Goal: Task Accomplishment & Management: Use online tool/utility

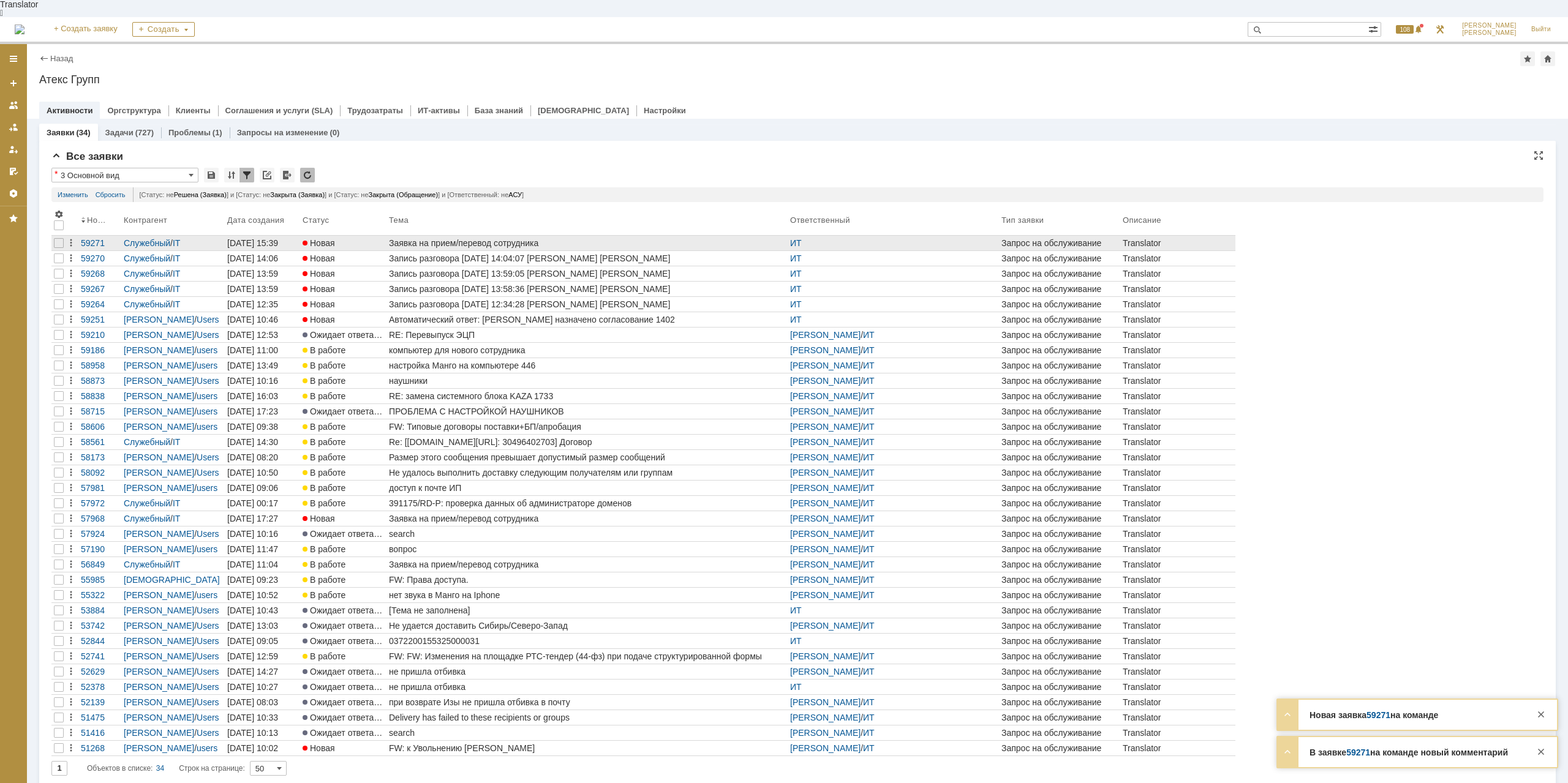
click at [487, 238] on div "Заявка на прием/перевод сотрудника" at bounding box center [587, 242] width 396 height 10
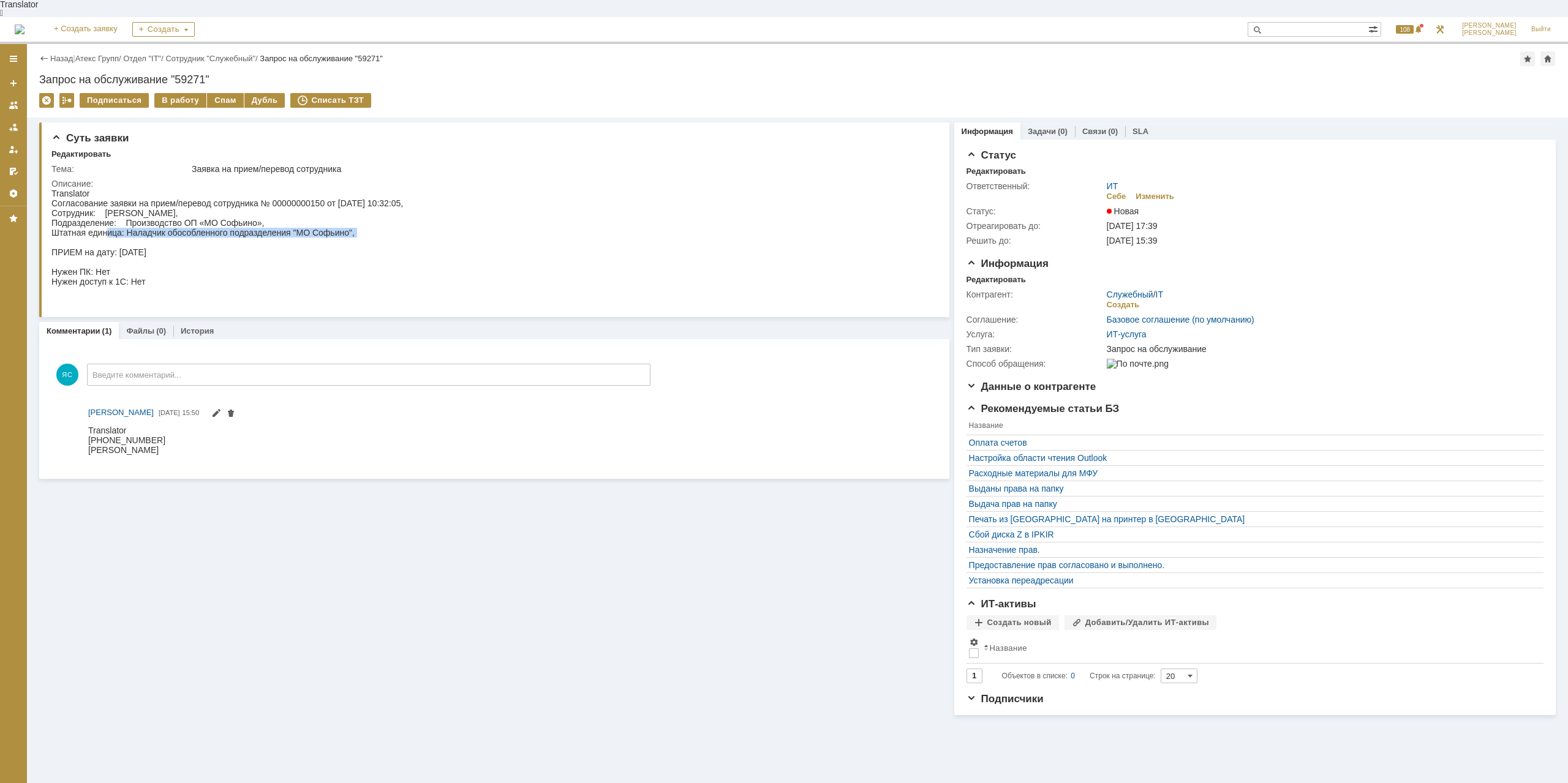
drag, startPoint x: 107, startPoint y: 227, endPoint x: 136, endPoint y: 231, distance: 29.3
click at [136, 231] on div "Согласование заявки на прием/перевод сотрудника № 00000000150 от [DATE] 10:32:0…" at bounding box center [227, 252] width 352 height 108
click at [169, 222] on div "Согласование заявки на прием/перевод сотрудника № 00000000150 от [DATE] 10:32:0…" at bounding box center [227, 252] width 352 height 108
drag, startPoint x: 168, startPoint y: 214, endPoint x: 179, endPoint y: 215, distance: 11.0
click at [179, 215] on div "Согласование заявки на прием/перевод сотрудника № 00000000150 от [DATE] 10:32:0…" at bounding box center [227, 252] width 352 height 108
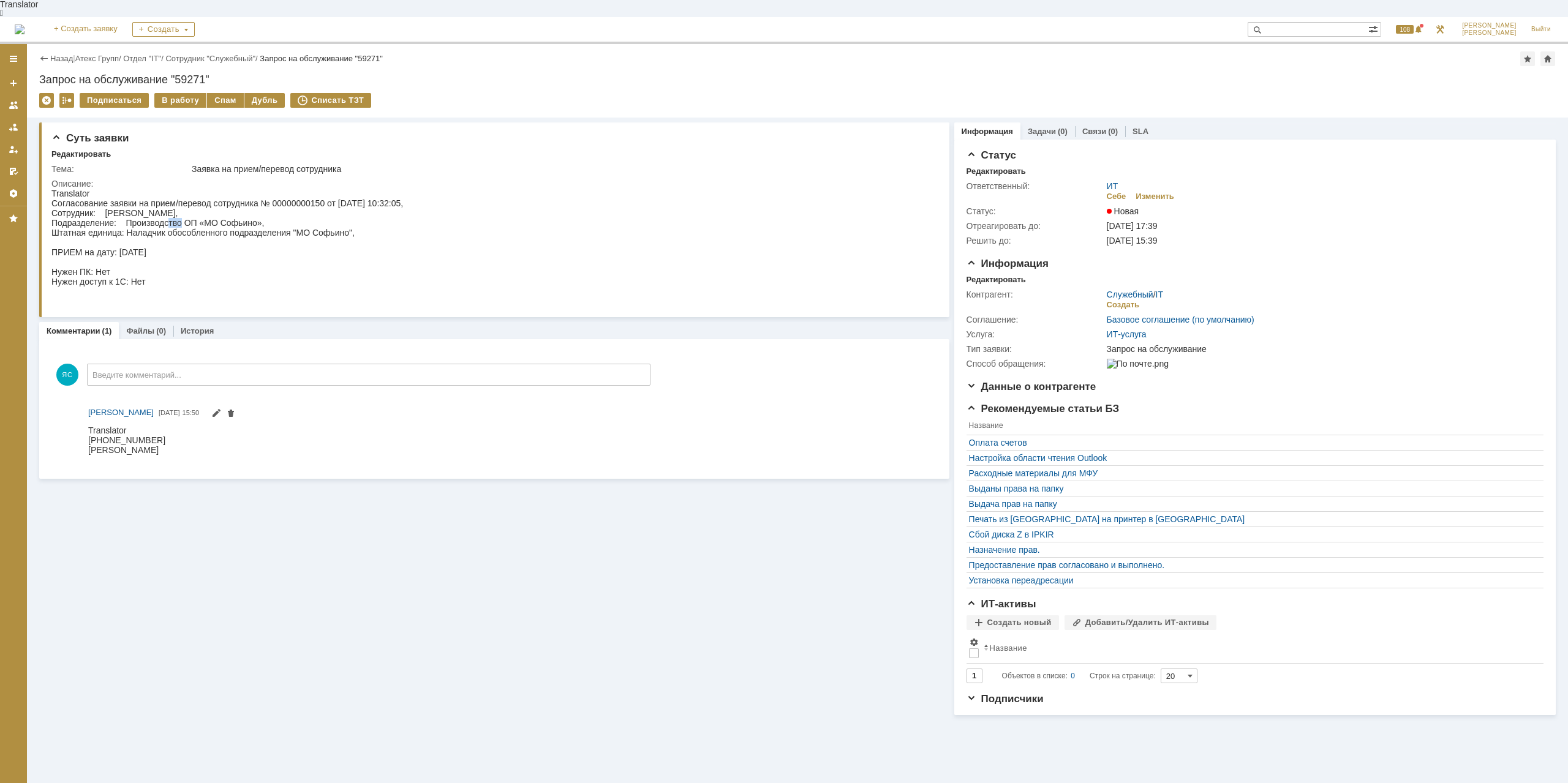
click at [179, 215] on div "Согласование заявки на прием/перевод сотрудника № 00000000150 от [DATE] 10:32:0…" at bounding box center [227, 252] width 352 height 108
drag, startPoint x: 105, startPoint y: 431, endPoint x: 139, endPoint y: 431, distance: 34.0
click at [139, 435] on div "[PHONE_NUMBER] [PERSON_NAME]" at bounding box center [127, 449] width 77 height 29
click at [157, 435] on div "[PHONE_NUMBER] [PERSON_NAME]" at bounding box center [127, 449] width 77 height 29
drag, startPoint x: 144, startPoint y: 441, endPoint x: 179, endPoint y: 444, distance: 35.1
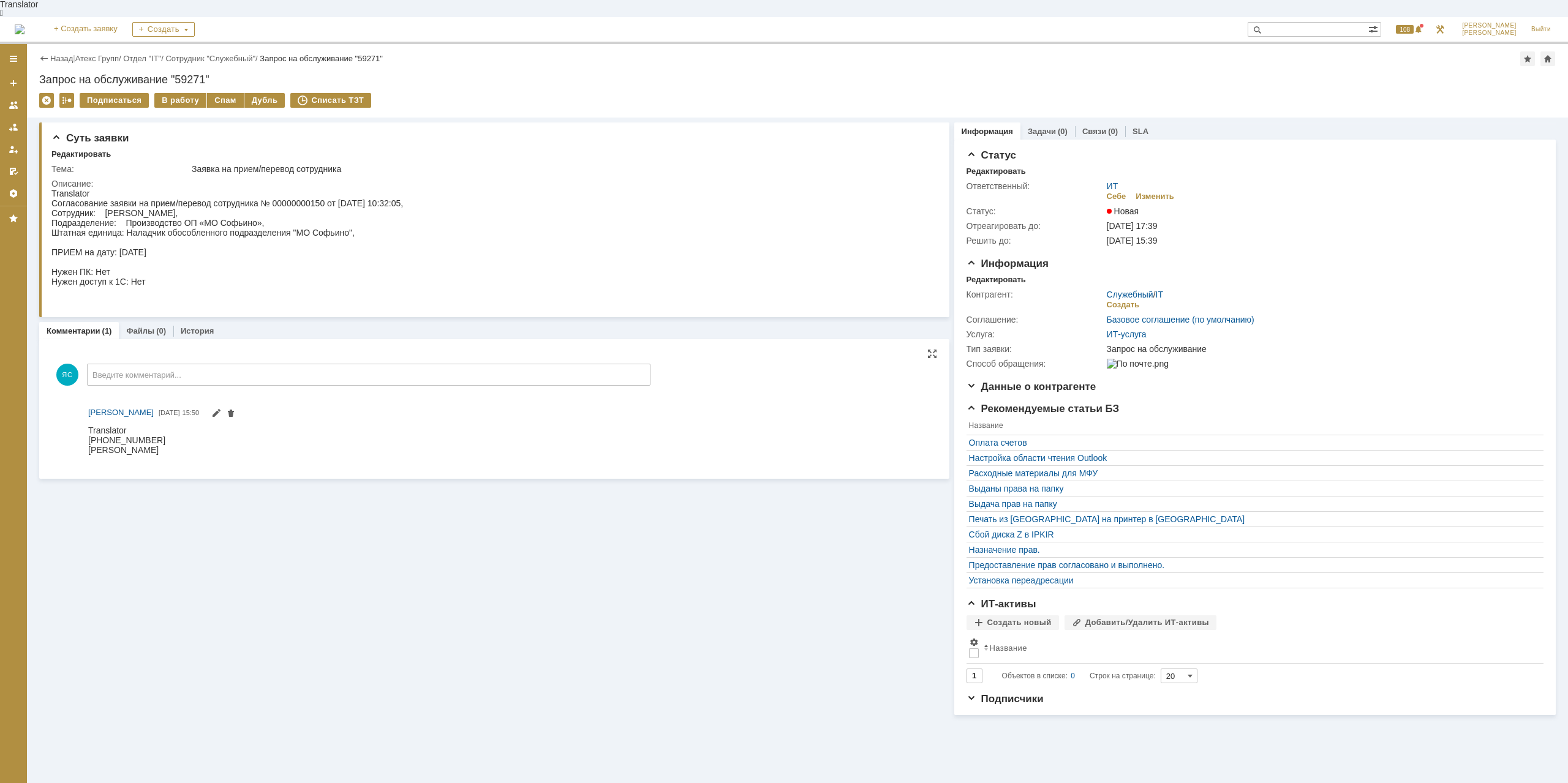
click at [166, 445] on div "[PERSON_NAME]" at bounding box center [127, 449] width 77 height 10
drag, startPoint x: 179, startPoint y: 444, endPoint x: 195, endPoint y: 440, distance: 16.5
click at [166, 445] on div "[PERSON_NAME]" at bounding box center [127, 449] width 77 height 10
click at [144, 273] on div "Согласование заявки на прием/перевод сотрудника № 00000000150 от [DATE] 10:32:0…" at bounding box center [227, 252] width 352 height 108
click at [146, 273] on div "Согласование заявки на прием/перевод сотрудника № 00000000150 от [DATE] 10:32:0…" at bounding box center [227, 252] width 352 height 108
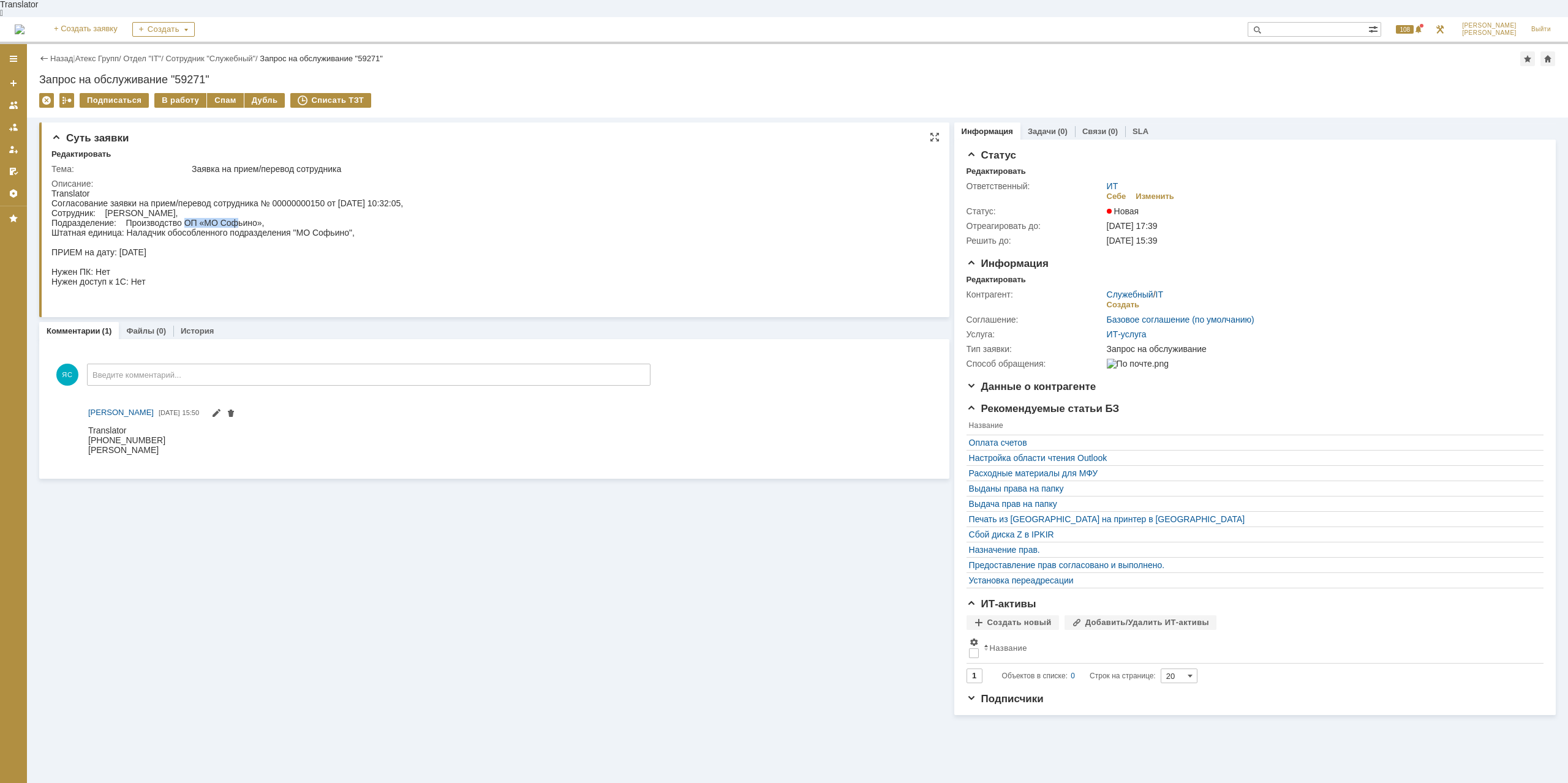
click at [236, 218] on div "Согласование заявки на прием/перевод сотрудника № 00000000150 от [DATE] 10:32:0…" at bounding box center [227, 252] width 352 height 108
drag, startPoint x: 328, startPoint y: 231, endPoint x: 318, endPoint y: 231, distance: 10.0
click at [318, 231] on div "Согласование заявки на прием/перевод сотрудника № 00000000150 от [DATE] 10:32:0…" at bounding box center [227, 252] width 352 height 108
click at [307, 226] on div "Согласование заявки на прием/перевод сотрудника № 00000000150 от [DATE] 10:32:0…" at bounding box center [227, 252] width 352 height 108
drag, startPoint x: 297, startPoint y: 226, endPoint x: 242, endPoint y: 226, distance: 55.0
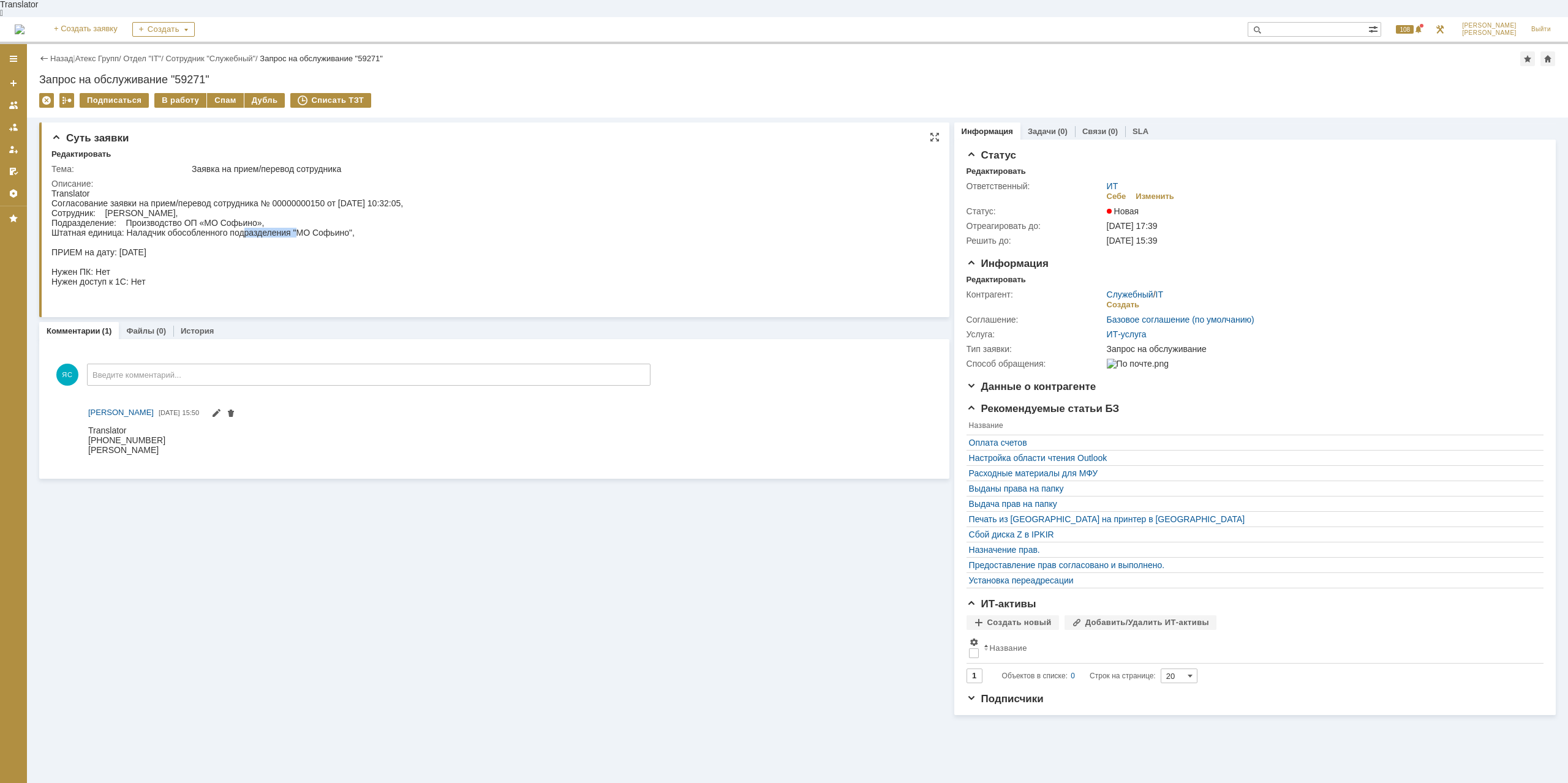
click at [242, 226] on div "Согласование заявки на прием/перевод сотрудника № 00000000150 от [DATE] 10:32:0…" at bounding box center [227, 252] width 352 height 108
click at [130, 274] on div "Согласование заявки на прием/перевод сотрудника № 00000000150 от [DATE] 10:32:0…" at bounding box center [227, 252] width 352 height 108
drag, startPoint x: 186, startPoint y: 230, endPoint x: 238, endPoint y: 227, distance: 52.1
click at [238, 227] on div "Согласование заявки на прием/перевод сотрудника № 00000000150 от [DATE] 10:32:0…" at bounding box center [227, 252] width 352 height 108
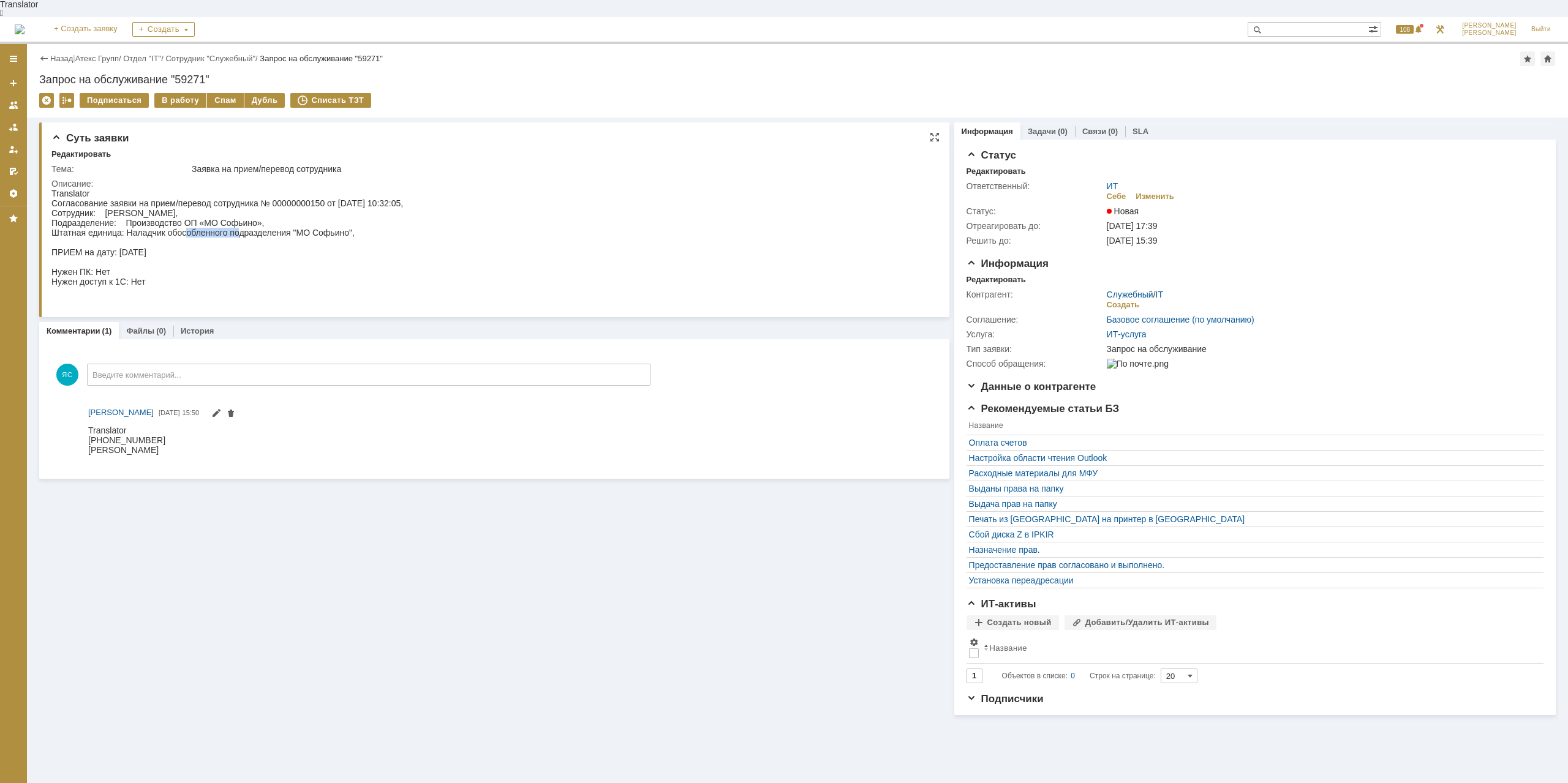
drag, startPoint x: 238, startPoint y: 227, endPoint x: 253, endPoint y: 226, distance: 15.0
click at [239, 227] on div "Согласование заявки на прием/перевод сотрудника № 00000000150 от [DATE] 10:32:0…" at bounding box center [227, 252] width 352 height 108
drag, startPoint x: 84, startPoint y: 264, endPoint x: 137, endPoint y: 264, distance: 53.0
click at [137, 264] on div "Согласование заявки на прием/перевод сотрудника № 00000000150 от [DATE] 10:32:0…" at bounding box center [227, 252] width 352 height 108
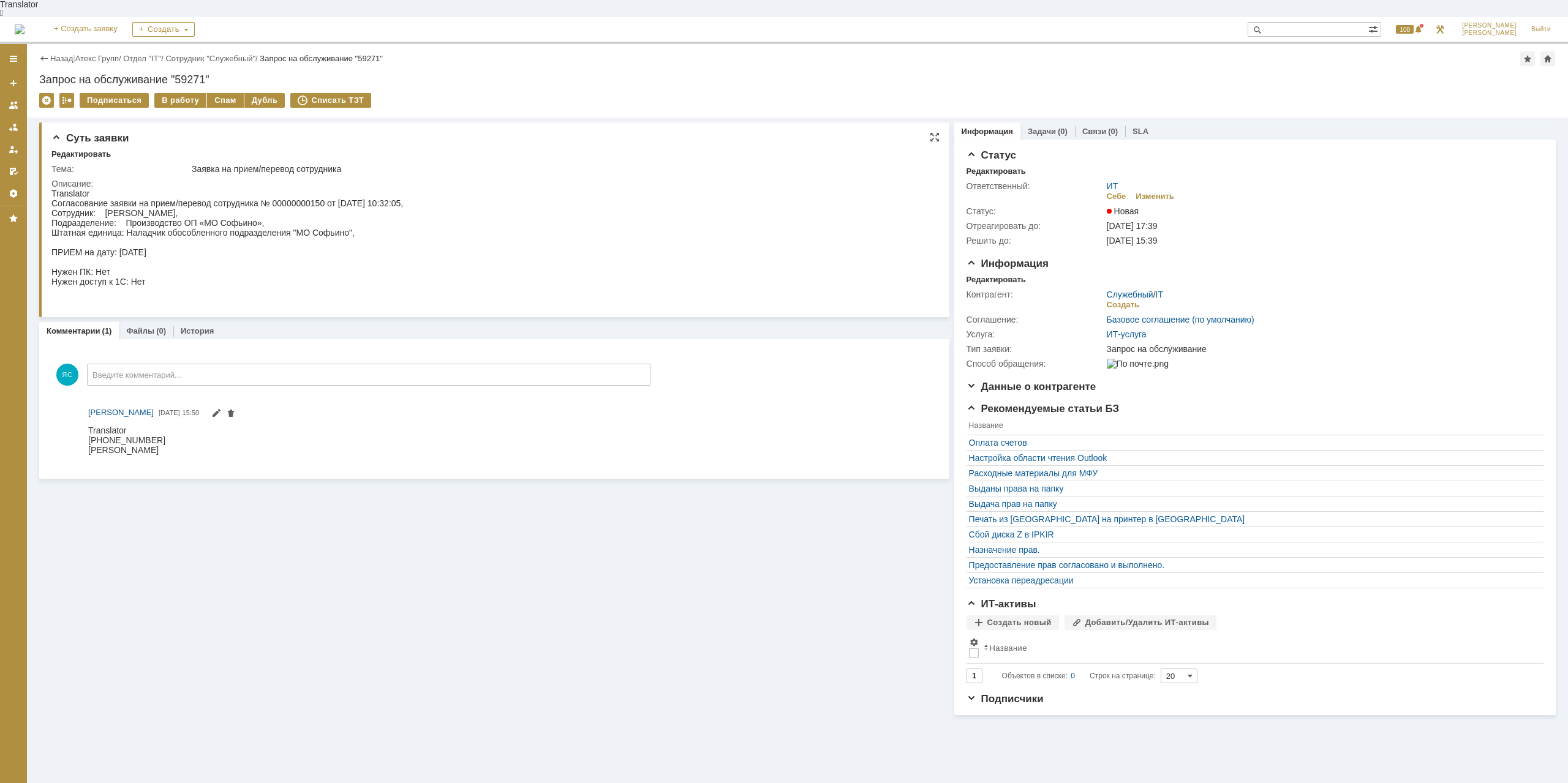
drag, startPoint x: 141, startPoint y: 276, endPoint x: 156, endPoint y: 278, distance: 15.1
click at [156, 278] on div "Согласование заявки на прием/перевод сотрудника № 00000000150 от [DATE] 10:32:0…" at bounding box center [227, 252] width 352 height 108
click at [177, 93] on div "В работу" at bounding box center [180, 101] width 52 height 15
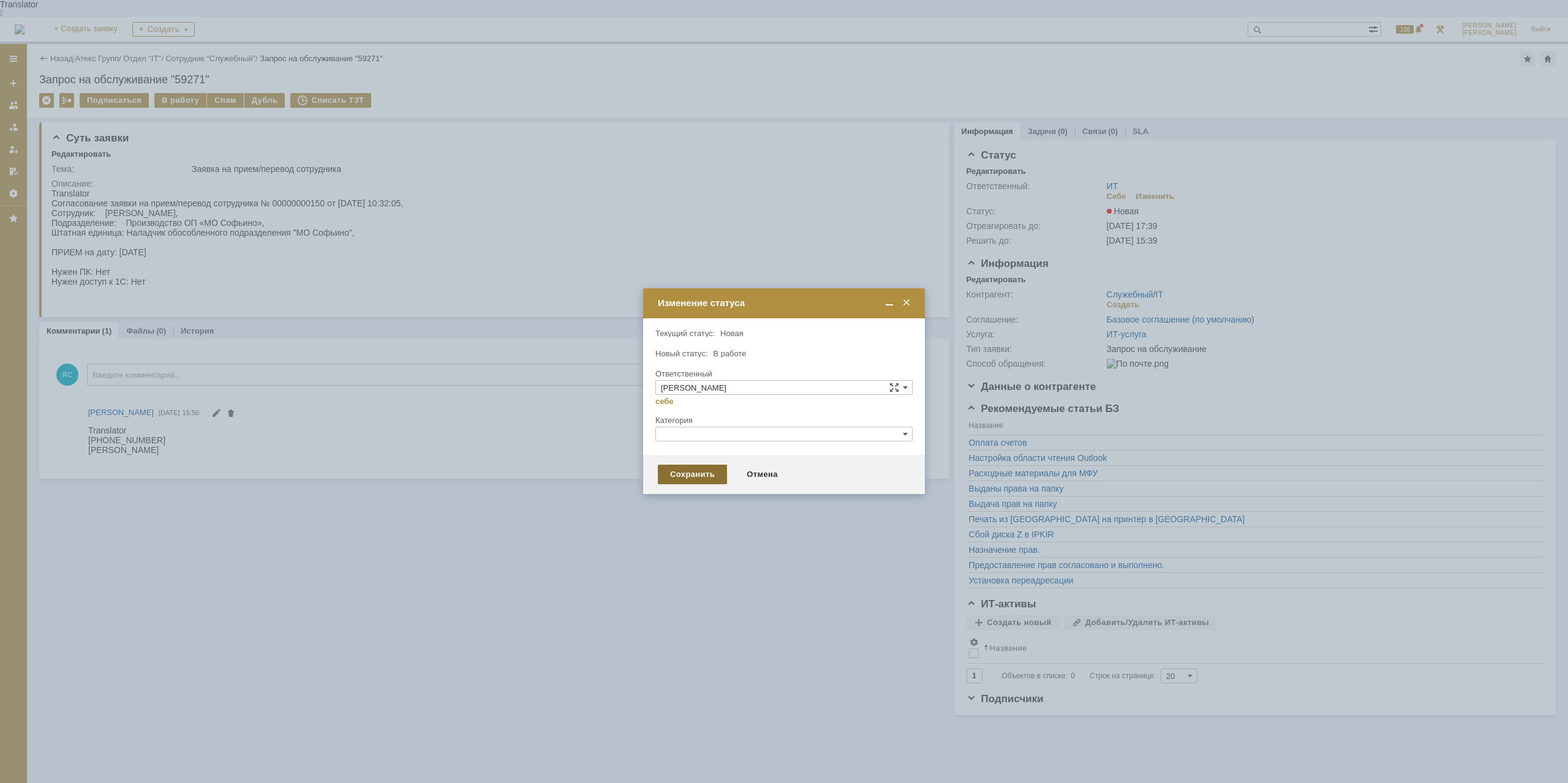
click at [699, 476] on div "Сохранить" at bounding box center [693, 474] width 69 height 20
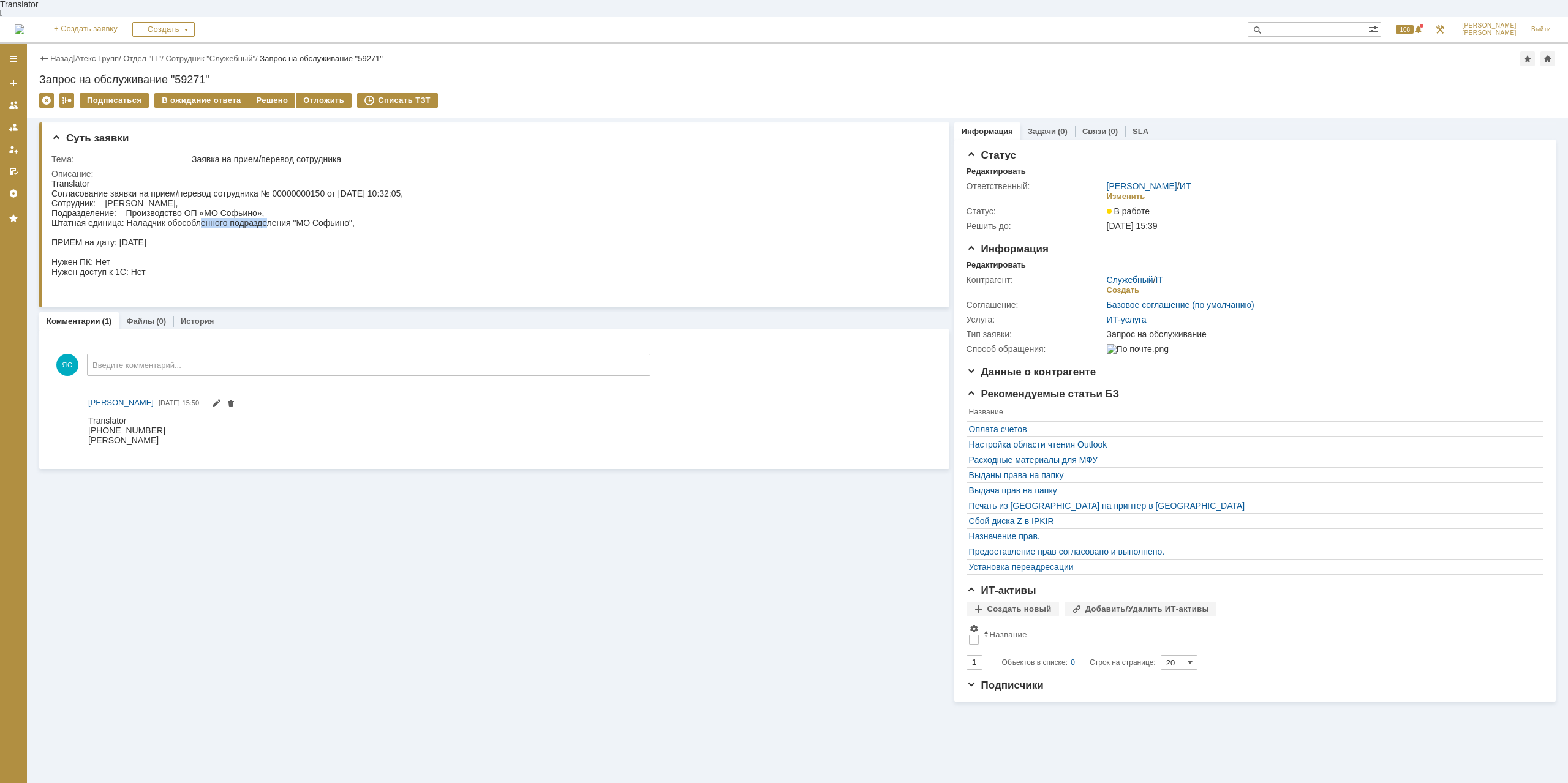
drag, startPoint x: 200, startPoint y: 213, endPoint x: 264, endPoint y: 212, distance: 64.0
click at [264, 212] on div "Согласование заявки на прием/перевод сотрудника № 00000000150 от [DATE] 10:32:0…" at bounding box center [227, 242] width 352 height 108
drag, startPoint x: 142, startPoint y: 203, endPoint x: 194, endPoint y: 206, distance: 52.1
click at [194, 206] on div "Согласование заявки на прием/перевод сотрудника № 00000000150 от [DATE] 10:32:0…" at bounding box center [227, 242] width 352 height 108
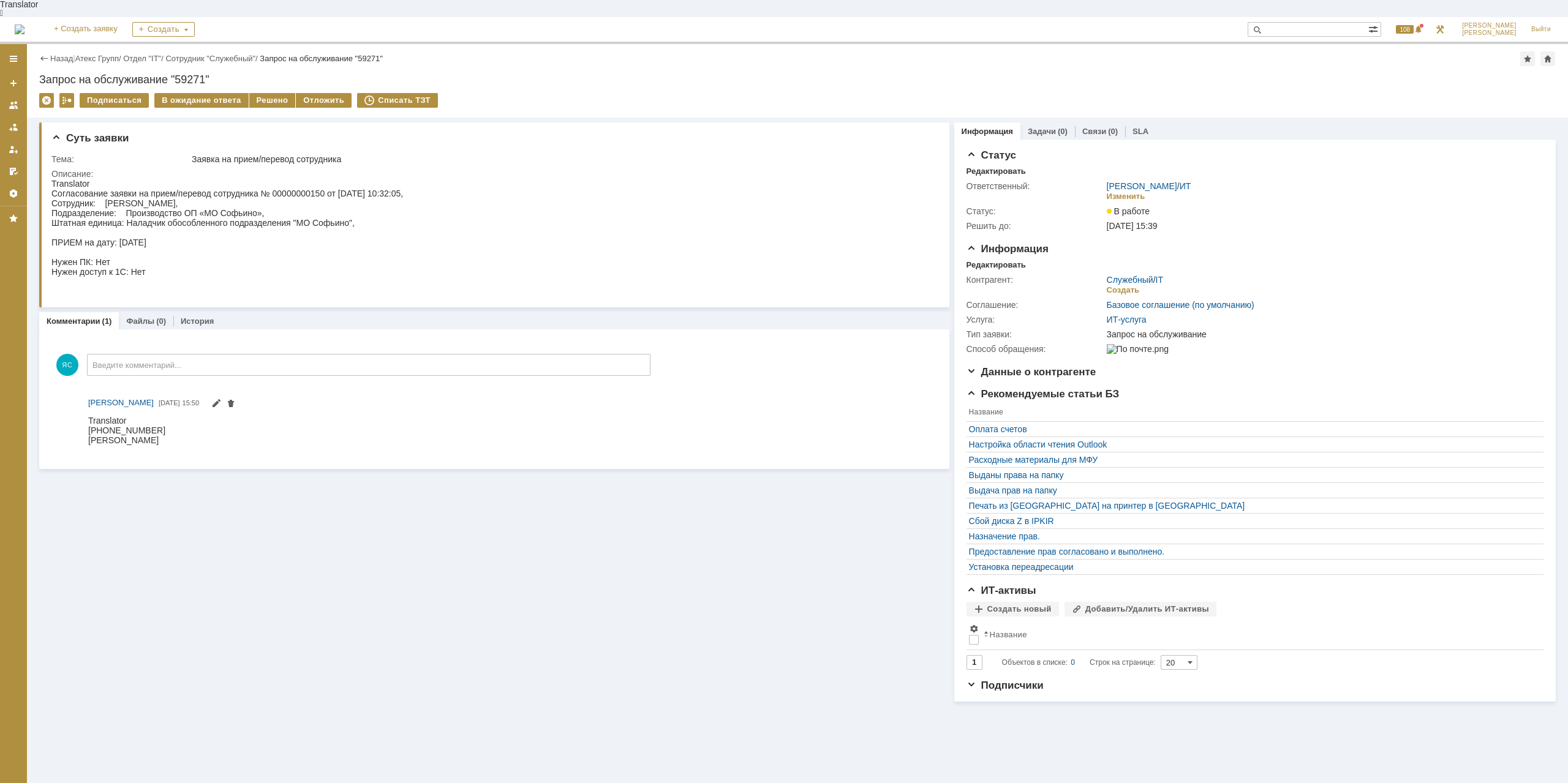
drag, startPoint x: 254, startPoint y: 202, endPoint x: 239, endPoint y: 219, distance: 22.7
click at [255, 202] on div "Согласование заявки на прием/перевод сотрудника № 00000000150 от [DATE] 10:32:0…" at bounding box center [227, 242] width 352 height 108
drag, startPoint x: 168, startPoint y: 209, endPoint x: 200, endPoint y: 215, distance: 32.6
click at [200, 215] on div "Согласование заявки на прием/перевод сотрудника № 00000000150 от [DATE] 10:32:0…" at bounding box center [227, 242] width 352 height 108
click at [221, 208] on div "Согласование заявки на прием/перевод сотрудника № 00000000150 от [DATE] 10:32:0…" at bounding box center [227, 242] width 352 height 108
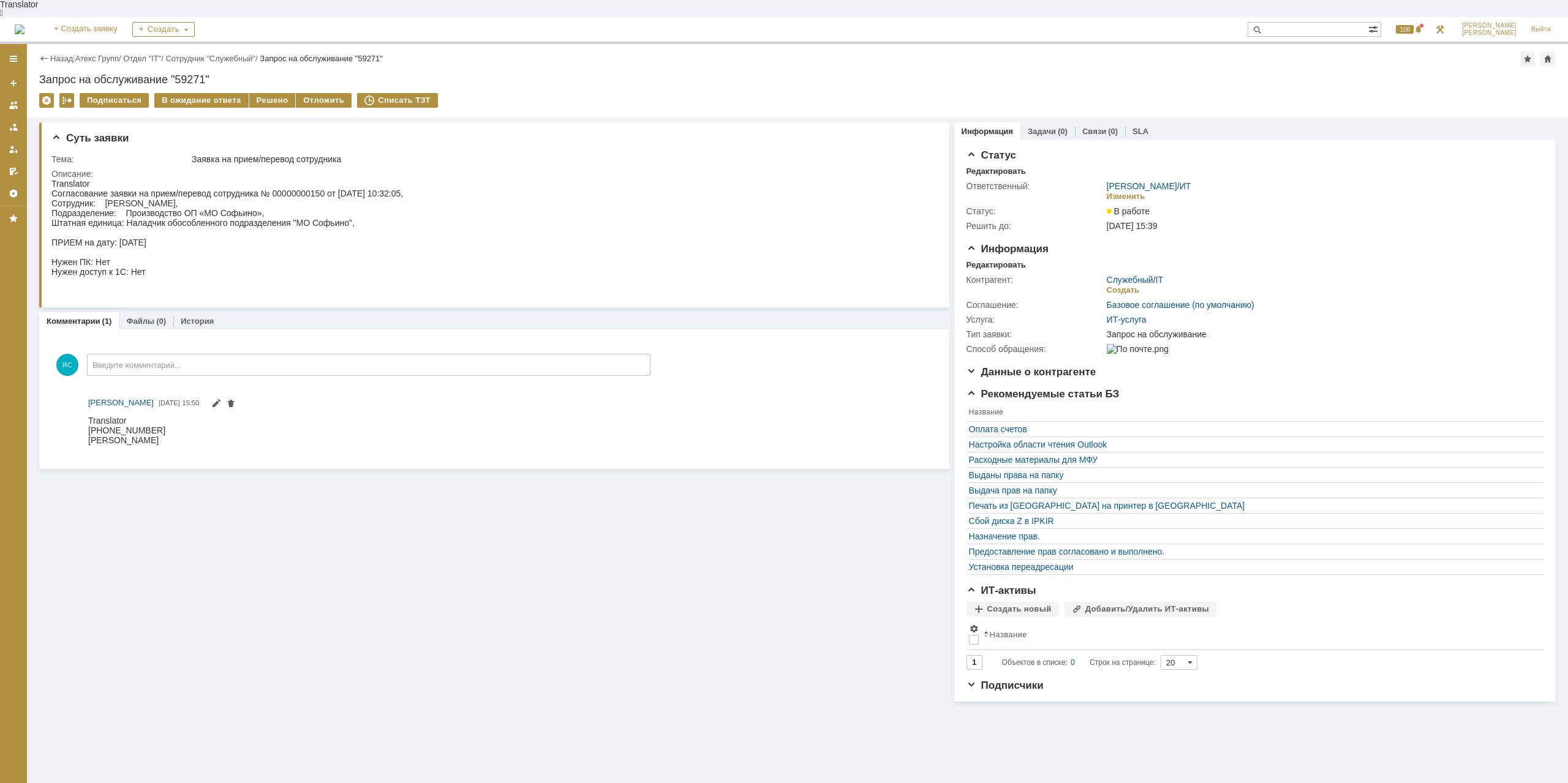
click at [142, 199] on div "Согласование заявки на прием/перевод сотрудника № 00000000150 от [DATE] 10:32:0…" at bounding box center [227, 242] width 352 height 108
